Goal: Navigation & Orientation: Find specific page/section

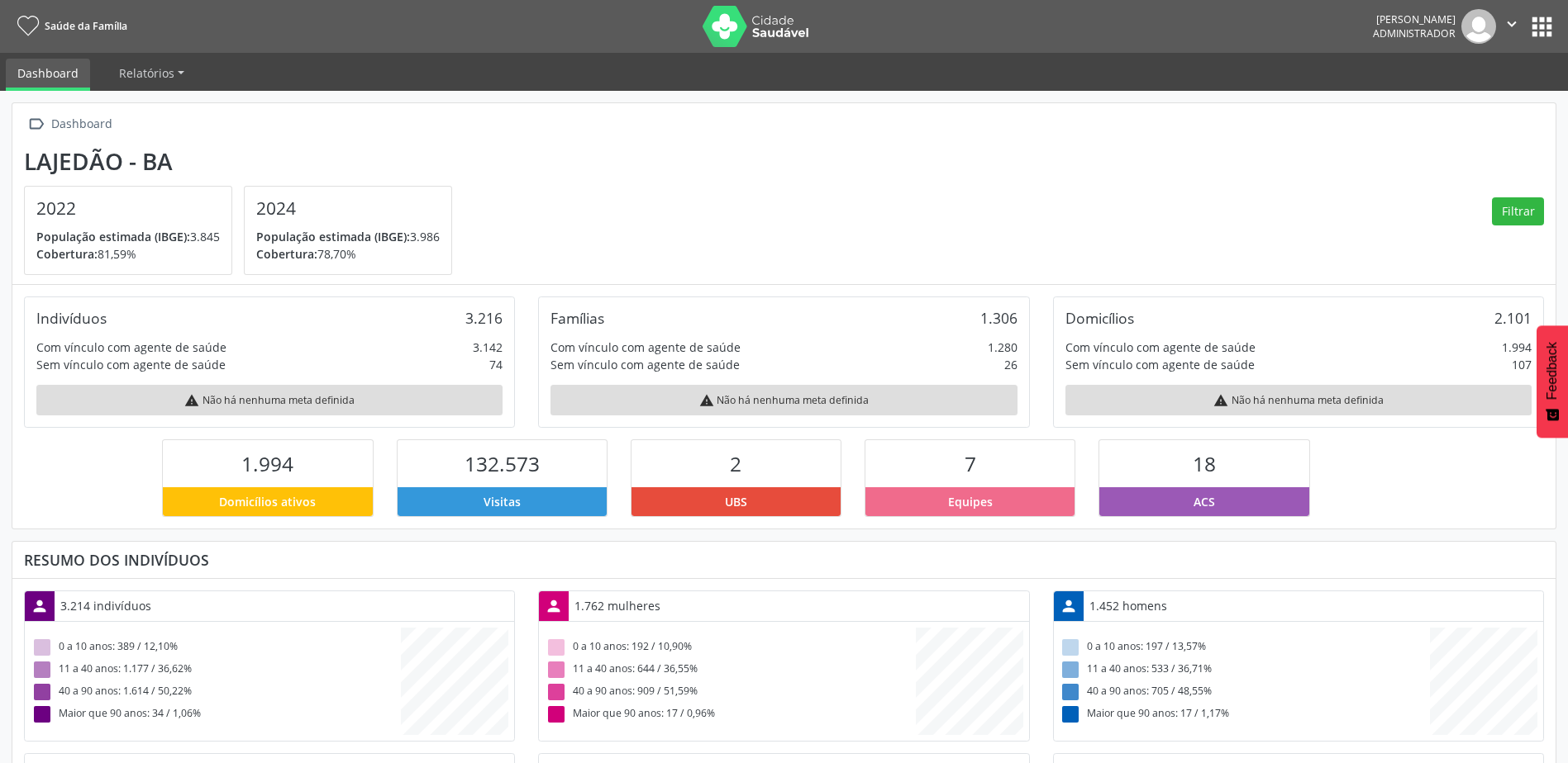
click at [1526, 9] on button "" at bounding box center [1511, 27] width 31 height 35
click at [1548, 27] on button "apps" at bounding box center [1541, 27] width 29 height 29
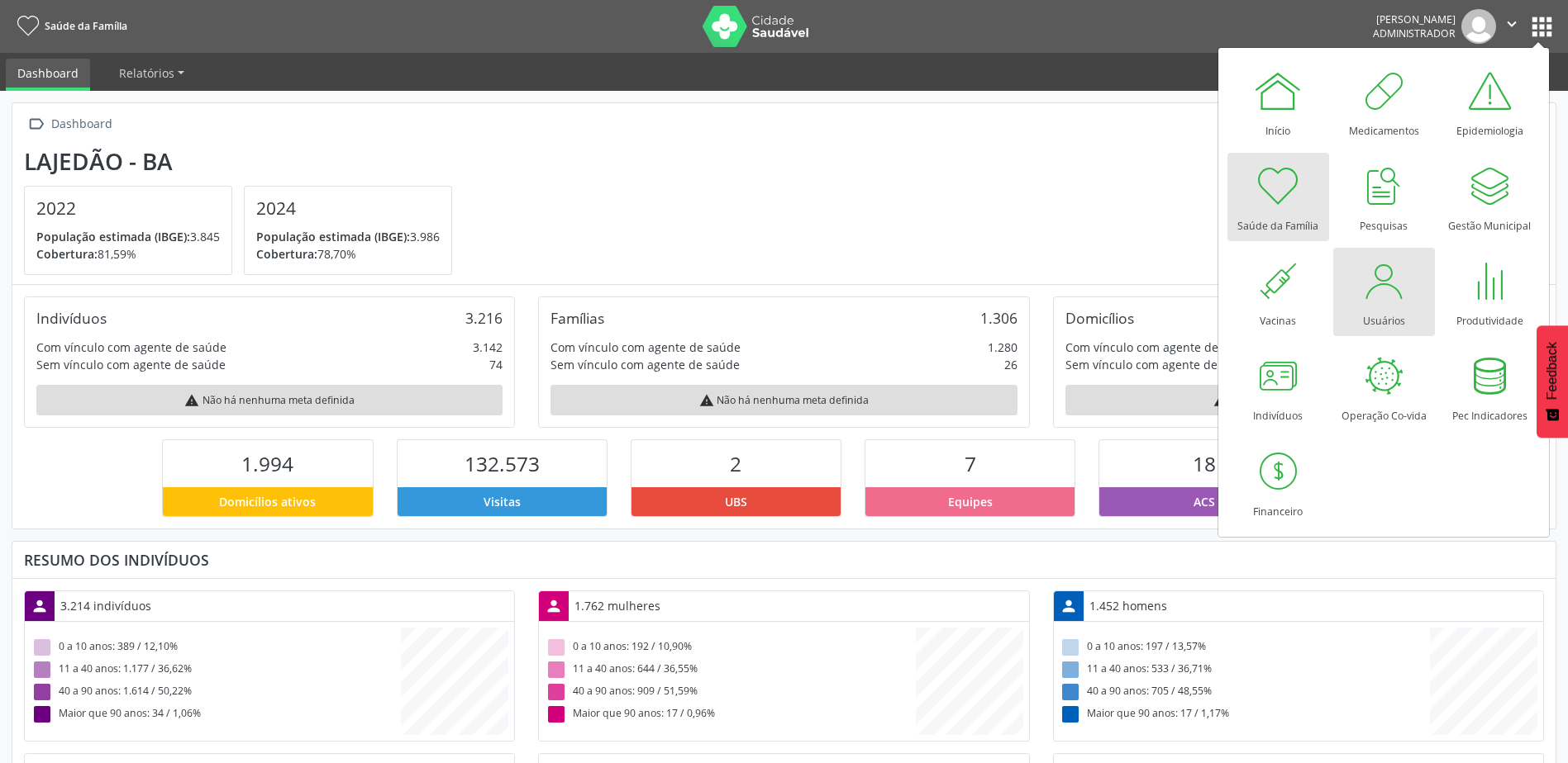
click at [1395, 270] on div at bounding box center [1383, 281] width 49 height 49
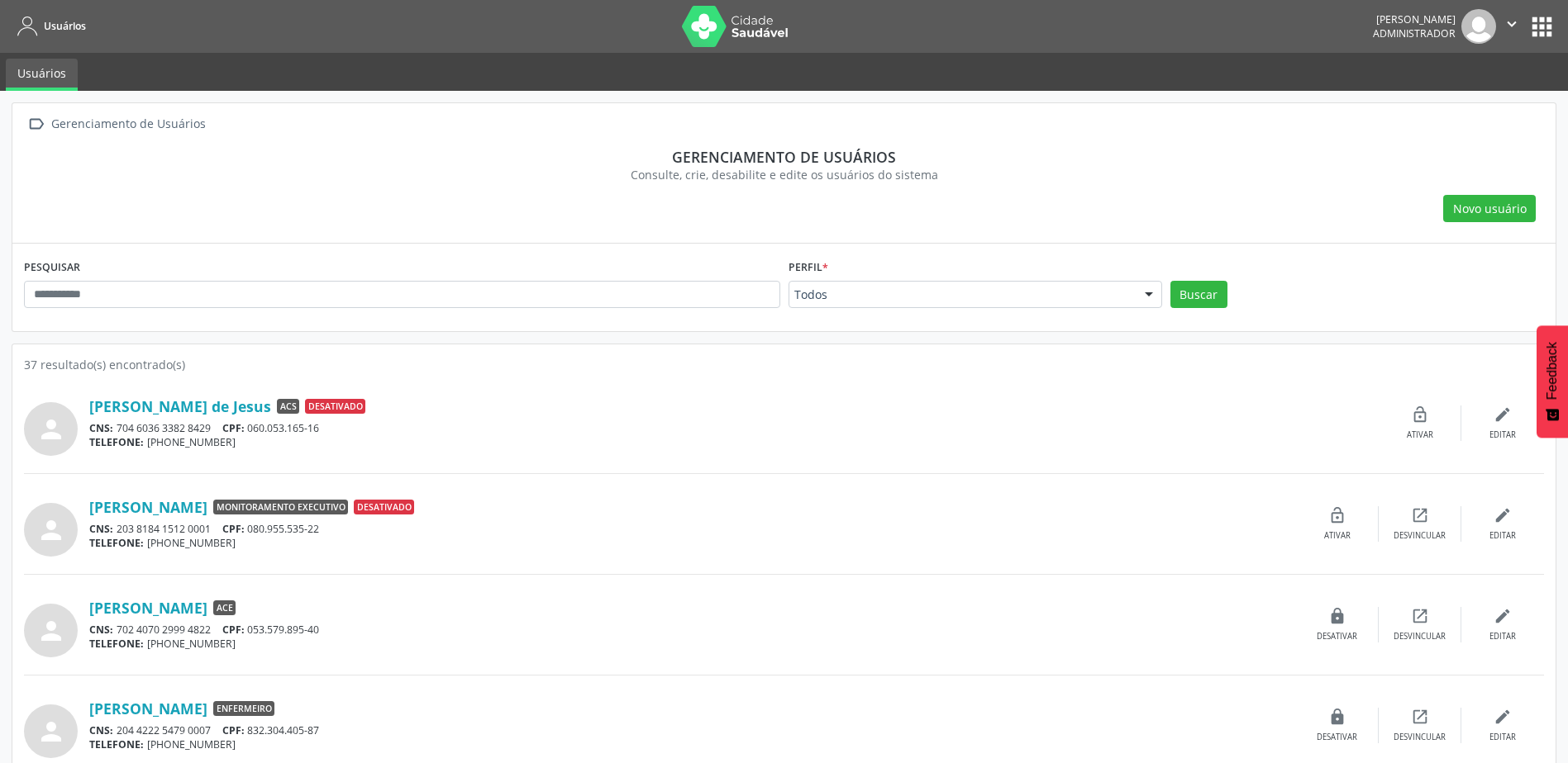
click at [1546, 16] on button "apps" at bounding box center [1541, 27] width 29 height 29
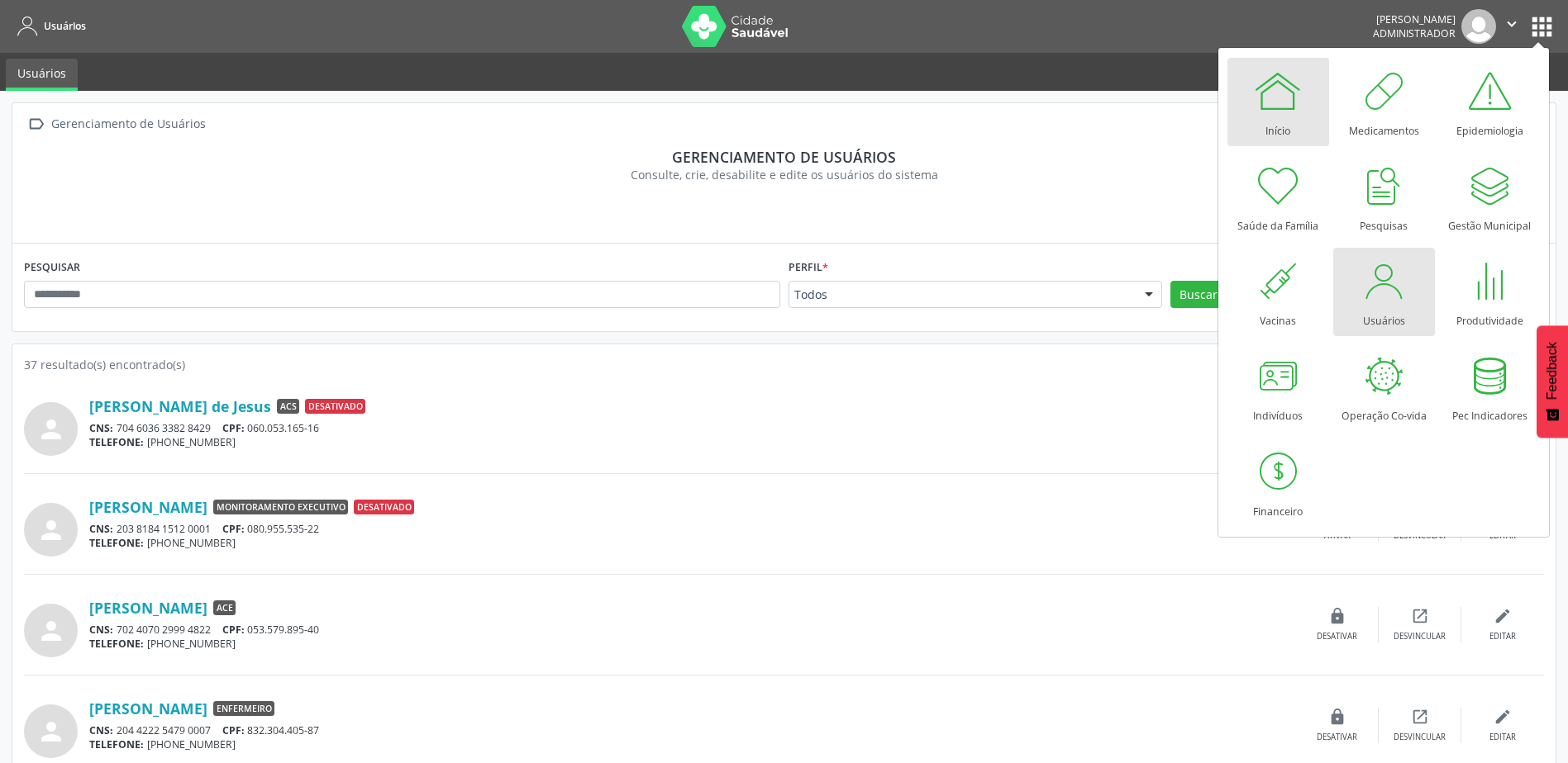
click at [1308, 117] on link "Início" at bounding box center [1277, 101] width 101 height 88
